Goal: Task Accomplishment & Management: Use online tool/utility

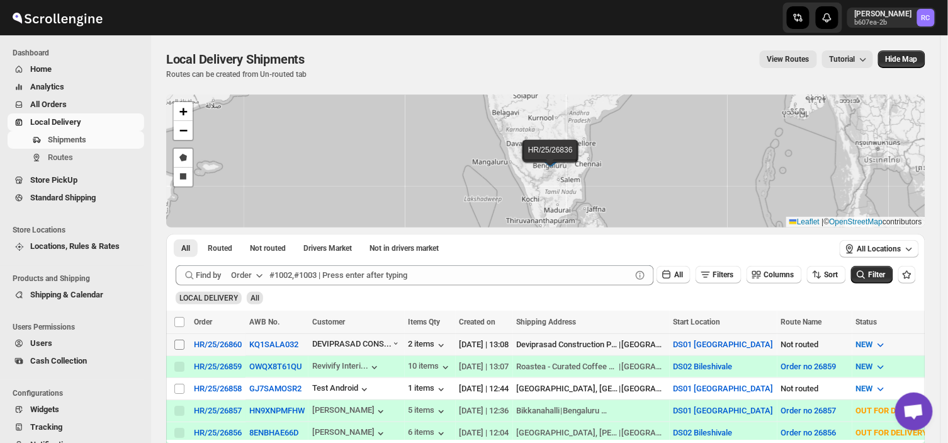
click at [184, 340] on input "Select shipment" at bounding box center [179, 344] width 10 height 10
checkbox input "true"
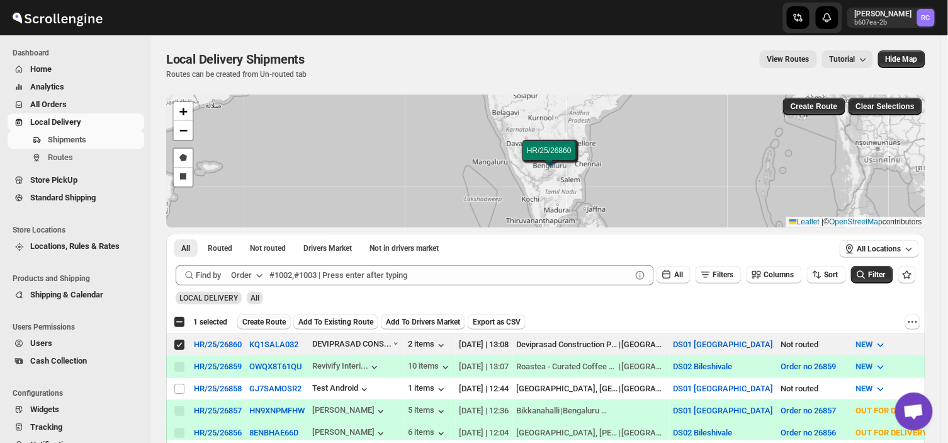
click at [257, 316] on button "Create Route" at bounding box center [264, 321] width 54 height 15
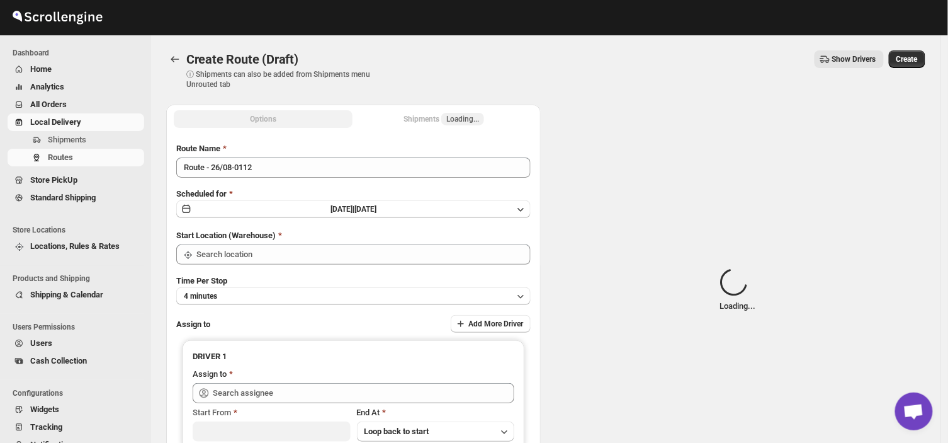
type input "DS01 [GEOGRAPHIC_DATA]"
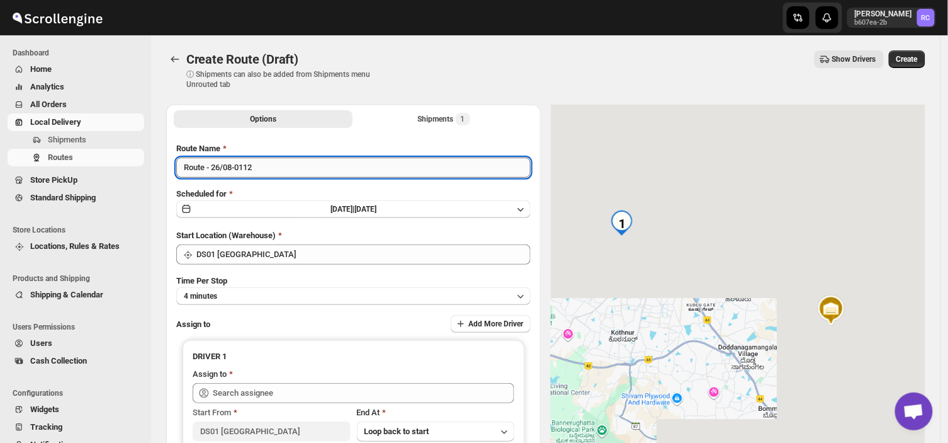
click at [263, 167] on input "Route - 26/08-0112" at bounding box center [353, 167] width 355 height 20
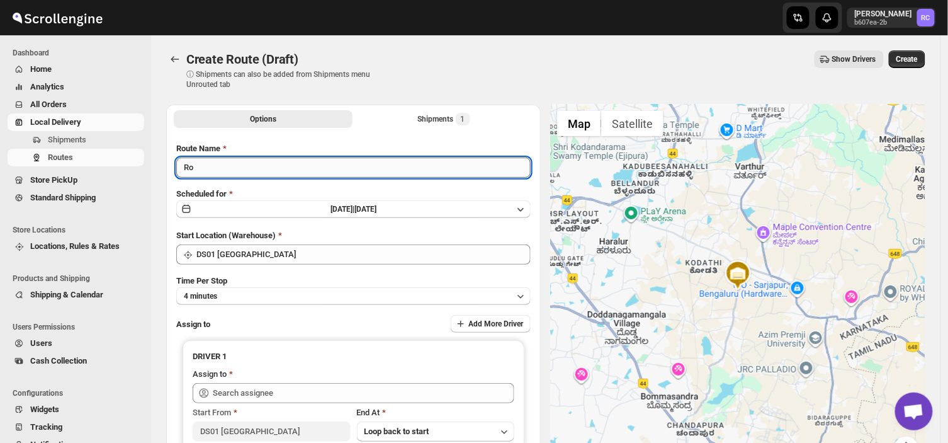
type input "R"
type input "Order no 26860"
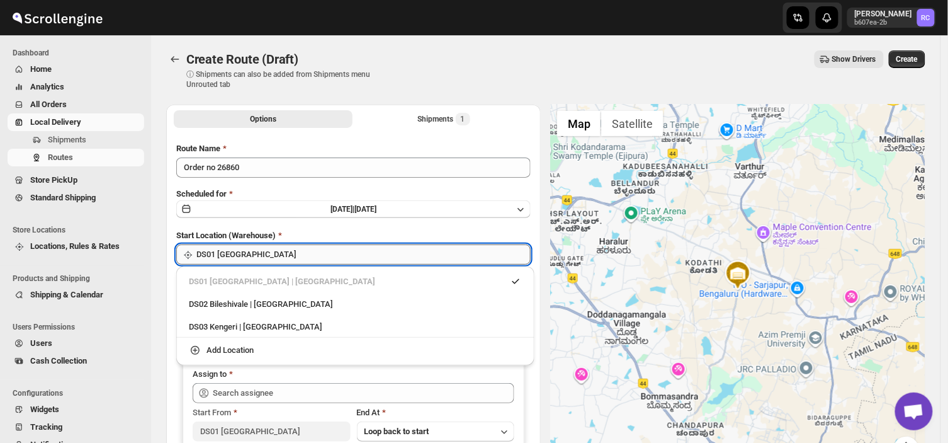
click at [287, 259] on input "DS01 [GEOGRAPHIC_DATA]" at bounding box center [363, 254] width 334 height 20
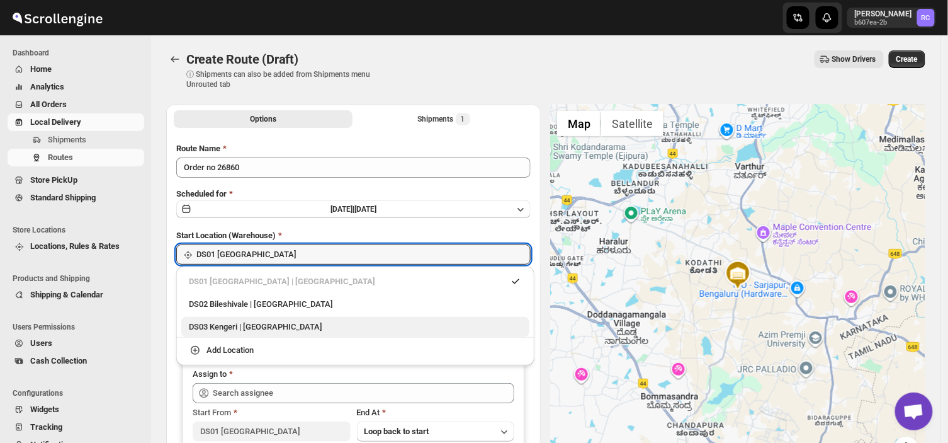
click at [242, 322] on div "DS03 Kengeri | [GEOGRAPHIC_DATA]" at bounding box center [355, 327] width 333 height 13
type input "DS03 Kengeri"
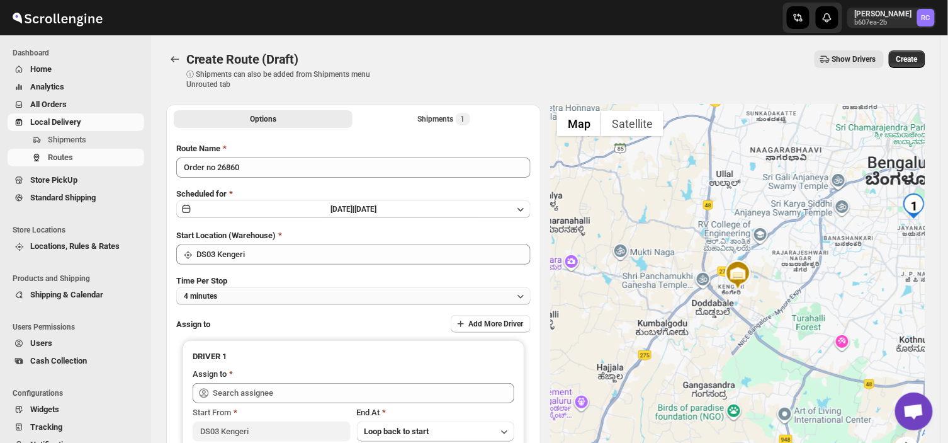
click at [243, 288] on button "4 minutes" at bounding box center [353, 296] width 355 height 18
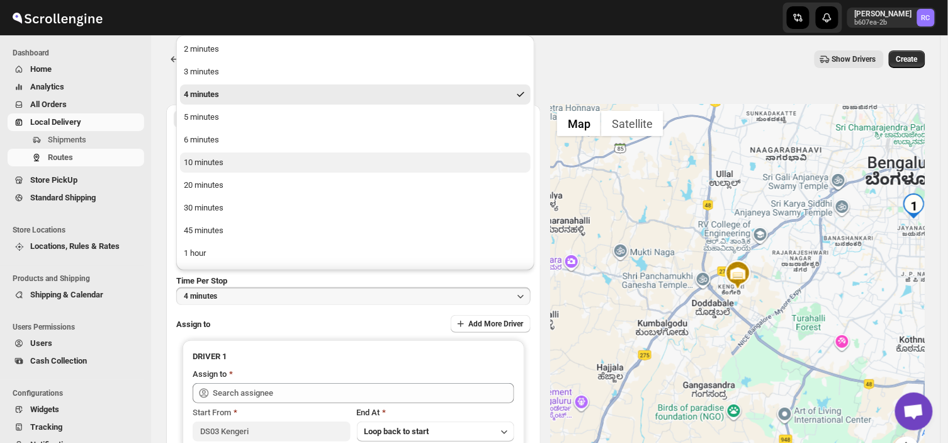
click at [236, 159] on button "10 minutes" at bounding box center [355, 162] width 351 height 20
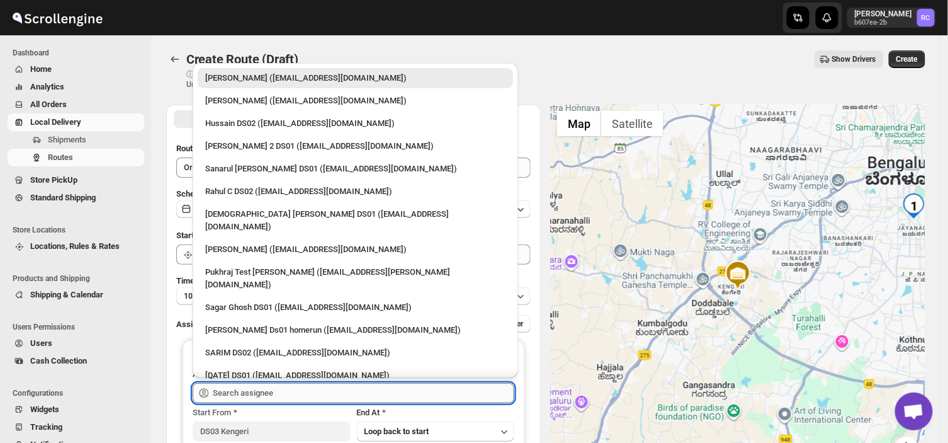
click at [305, 389] on input "text" at bounding box center [364, 393] width 302 height 20
click at [293, 395] on input "text" at bounding box center [364, 393] width 302 height 20
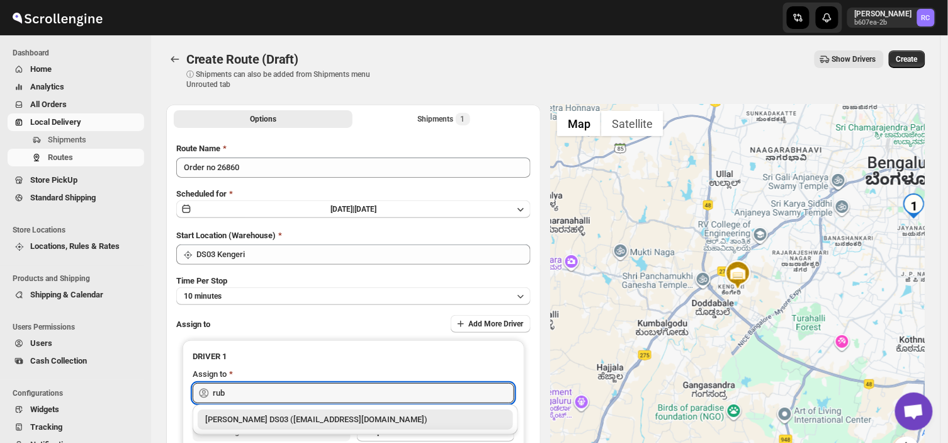
click at [319, 416] on div "[PERSON_NAME] DS03 ([EMAIL_ADDRESS][DOMAIN_NAME])" at bounding box center [355, 419] width 300 height 13
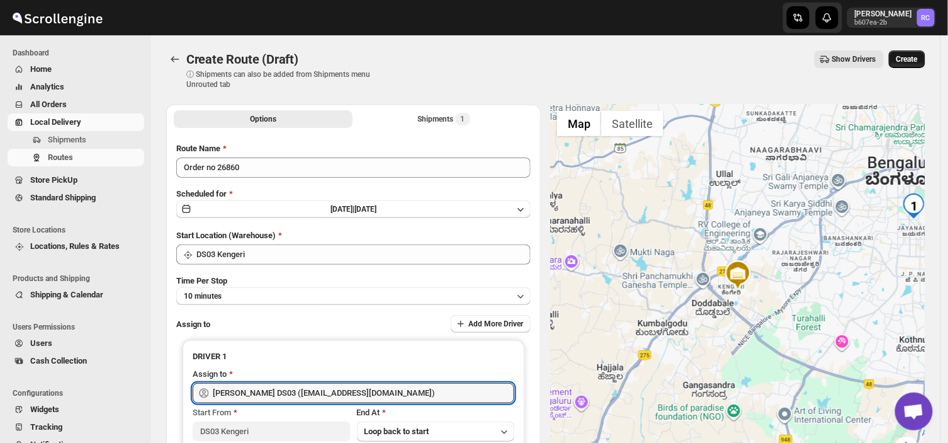
type input "[PERSON_NAME] DS03 ([EMAIL_ADDRESS][DOMAIN_NAME])"
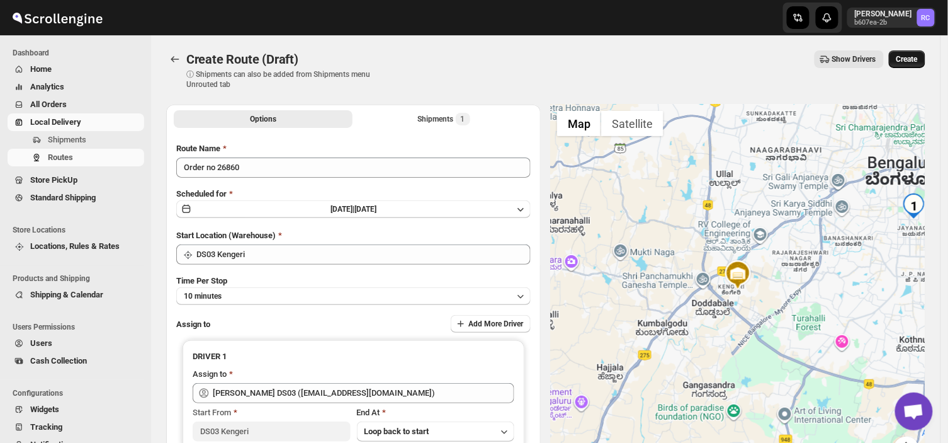
click at [914, 57] on span "Create" at bounding box center [907, 59] width 21 height 10
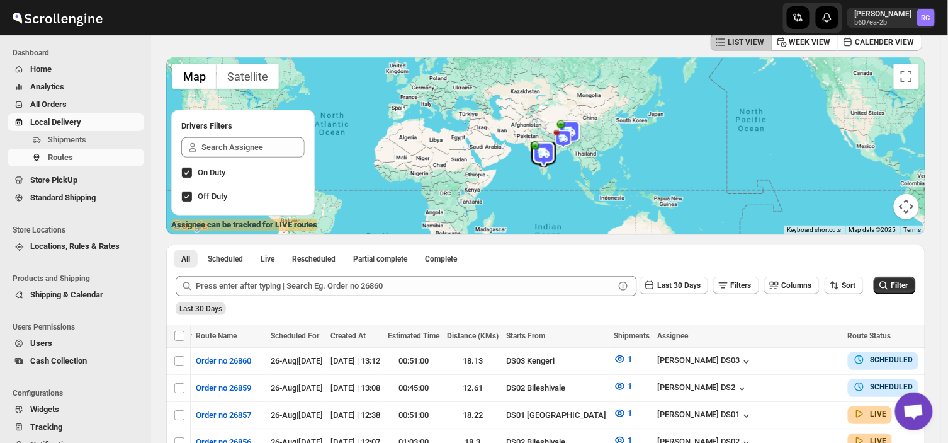
scroll to position [68, 0]
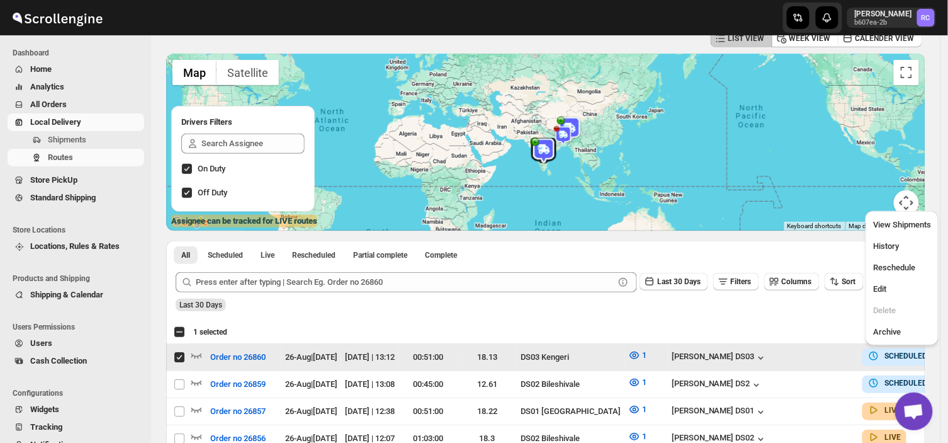
scroll to position [0, 0]
click at [884, 293] on span "Edit" at bounding box center [880, 288] width 13 height 9
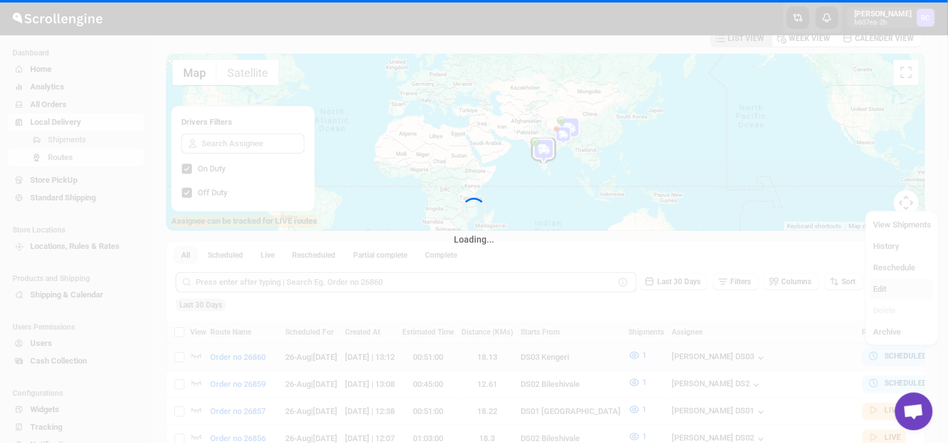
checkbox input "false"
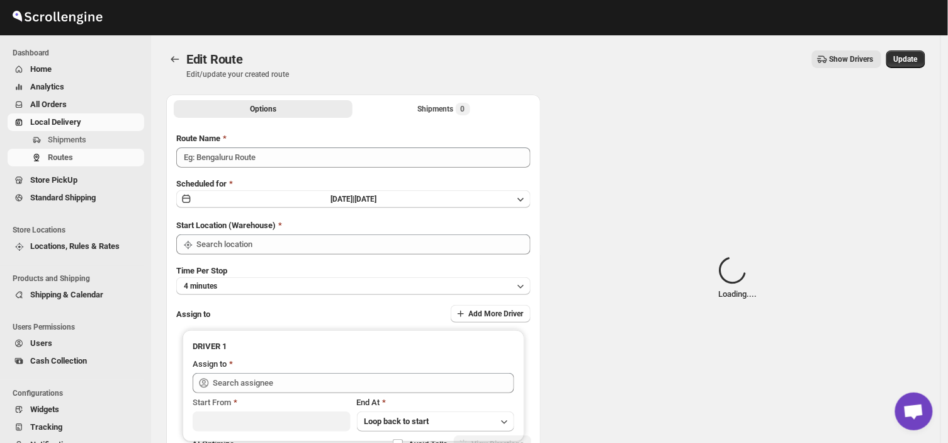
type input "Order no 26860"
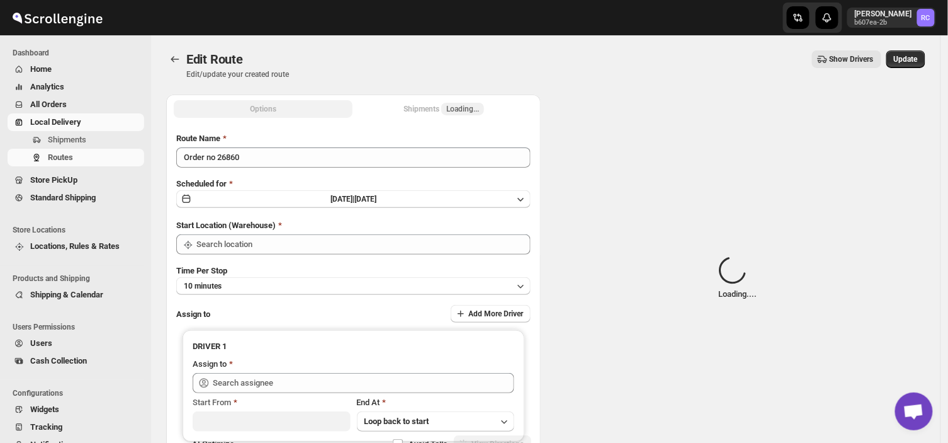
type input "DS03 Kengeri"
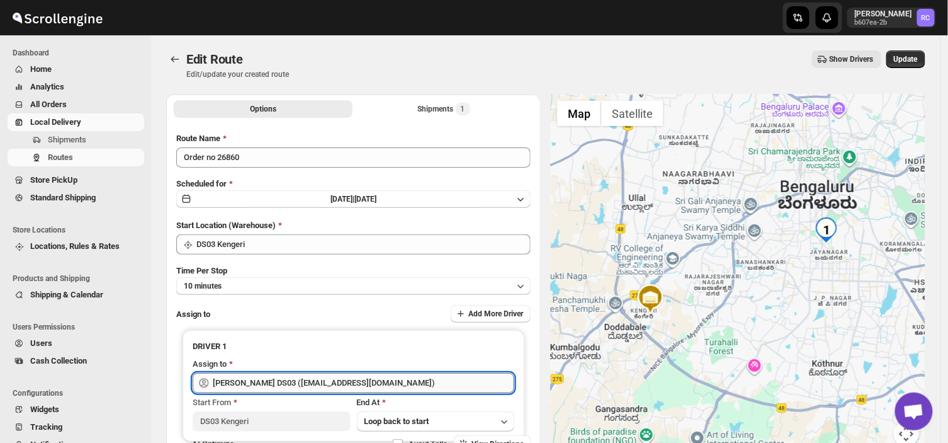
click at [357, 384] on input "[PERSON_NAME] DS03 ([EMAIL_ADDRESS][DOMAIN_NAME])" at bounding box center [364, 383] width 302 height 20
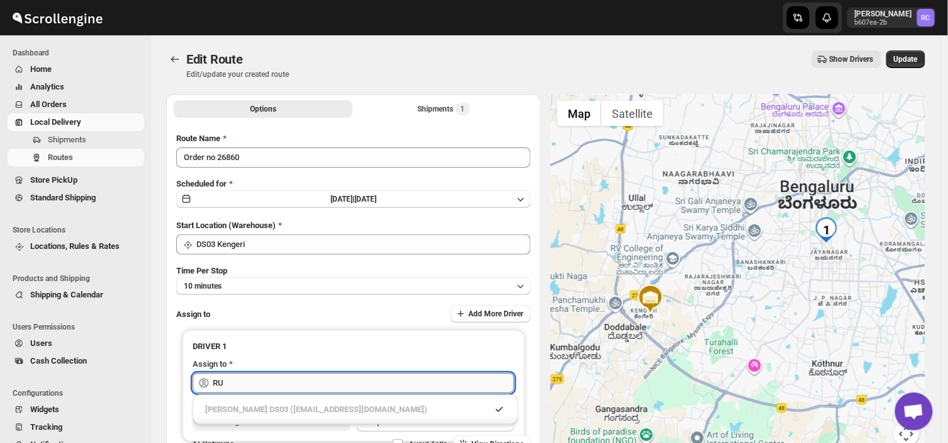
type input "R"
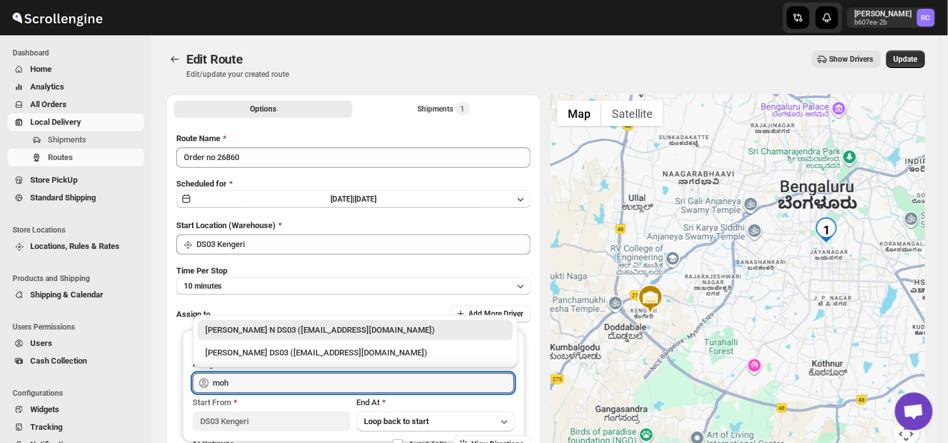
click at [300, 333] on div "[PERSON_NAME] N DS03 ([EMAIL_ADDRESS][DOMAIN_NAME])" at bounding box center [355, 330] width 300 height 13
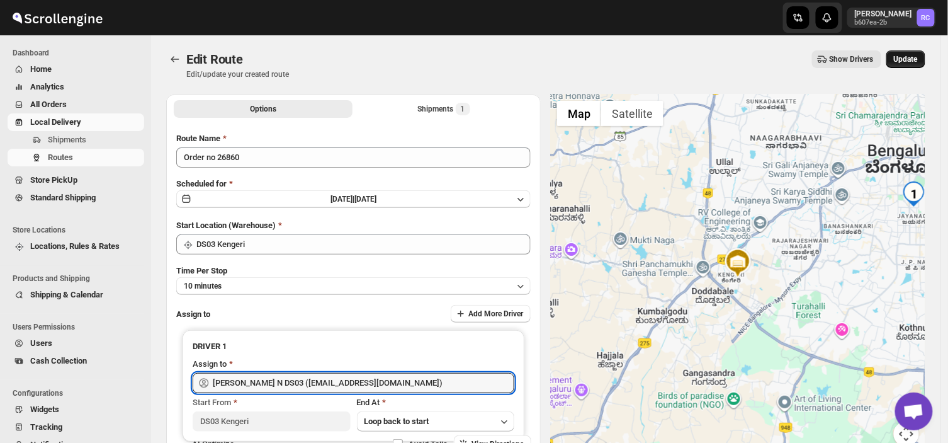
type input "[PERSON_NAME] N DS03 ([EMAIL_ADDRESS][DOMAIN_NAME])"
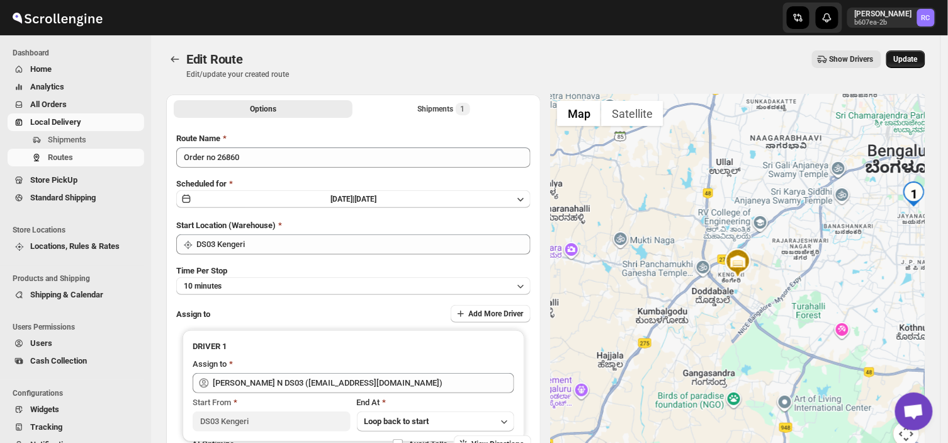
click at [912, 60] on span "Update" at bounding box center [906, 59] width 24 height 10
